Goal: Information Seeking & Learning: Learn about a topic

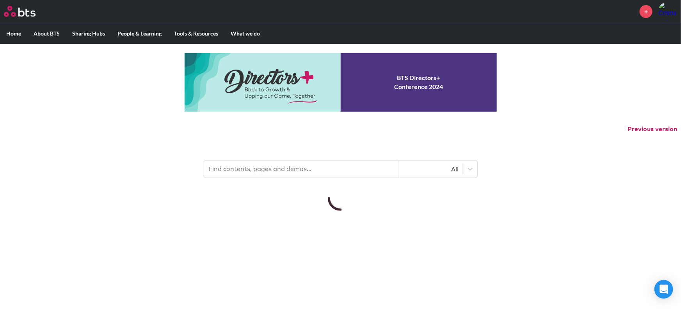
click at [248, 164] on input "text" at bounding box center [301, 168] width 195 height 17
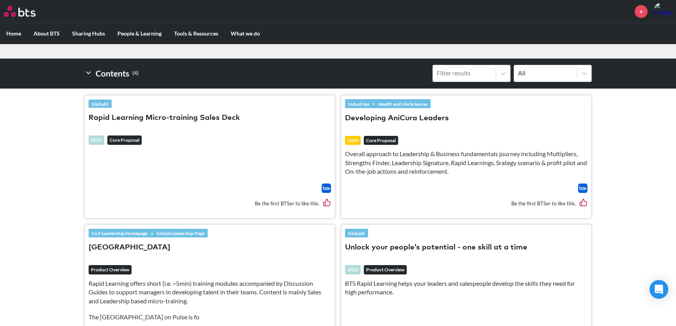
scroll to position [213, 0]
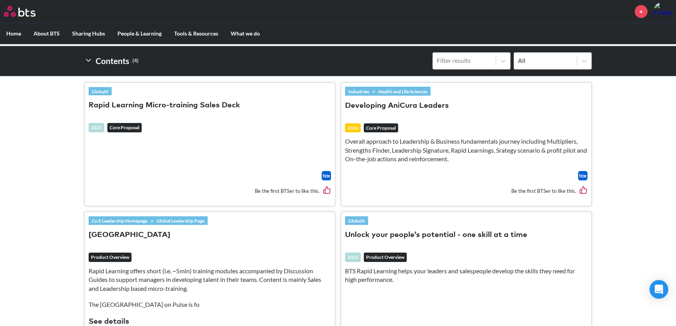
type input "rapid learni"
drag, startPoint x: 128, startPoint y: 103, endPoint x: 114, endPoint y: 104, distance: 14.1
click at [114, 104] on button "Rapid Learning Micro-training Sales Deck" at bounding box center [164, 105] width 151 height 11
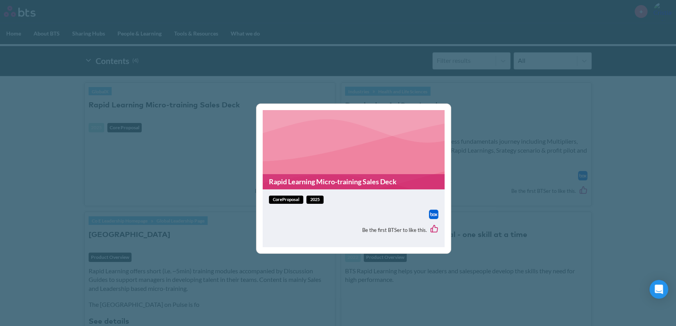
click at [433, 216] on img at bounding box center [433, 214] width 9 height 9
click at [207, 174] on div "Rapid Learning Micro-training Sales Deck coreProposal 2025 Be the first BTSer t…" at bounding box center [338, 163] width 676 height 326
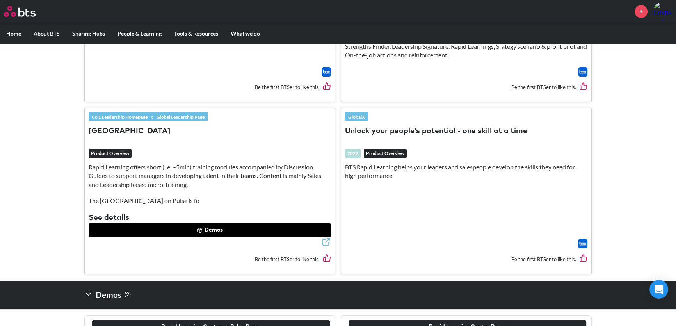
scroll to position [319, 0]
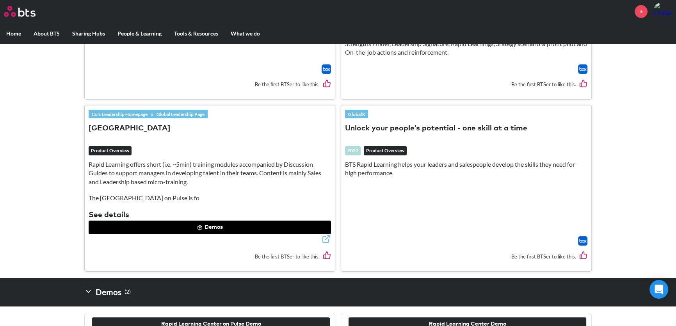
click at [159, 114] on link "Global Leadership Page" at bounding box center [180, 114] width 54 height 9
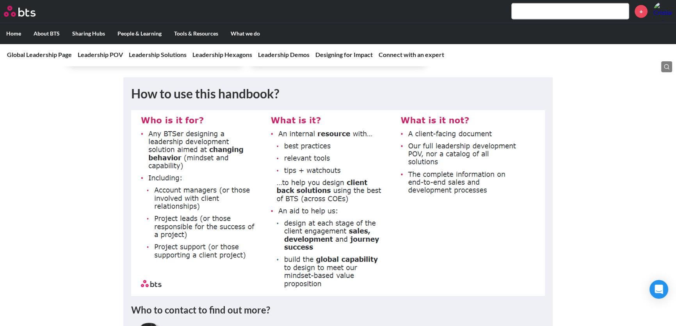
scroll to position [2981, 0]
